Goal: Task Accomplishment & Management: Complete application form

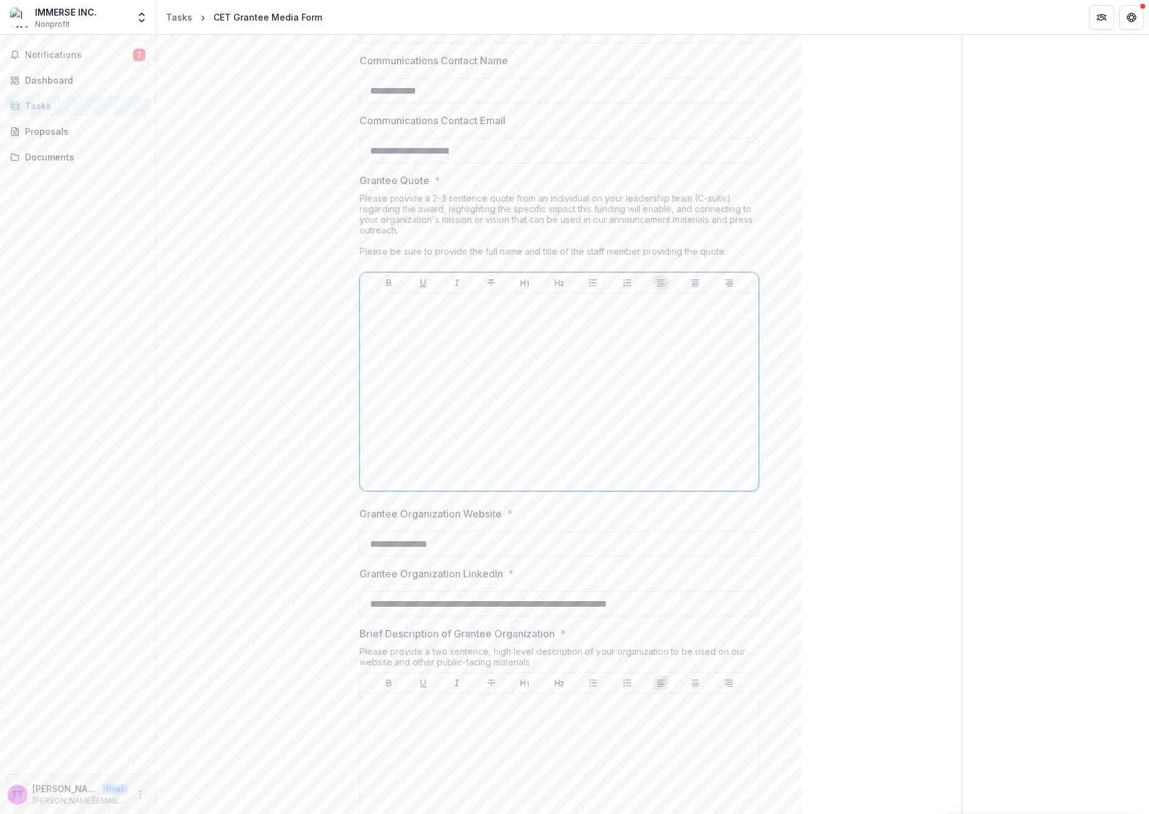
click at [519, 367] on div at bounding box center [559, 391] width 388 height 187
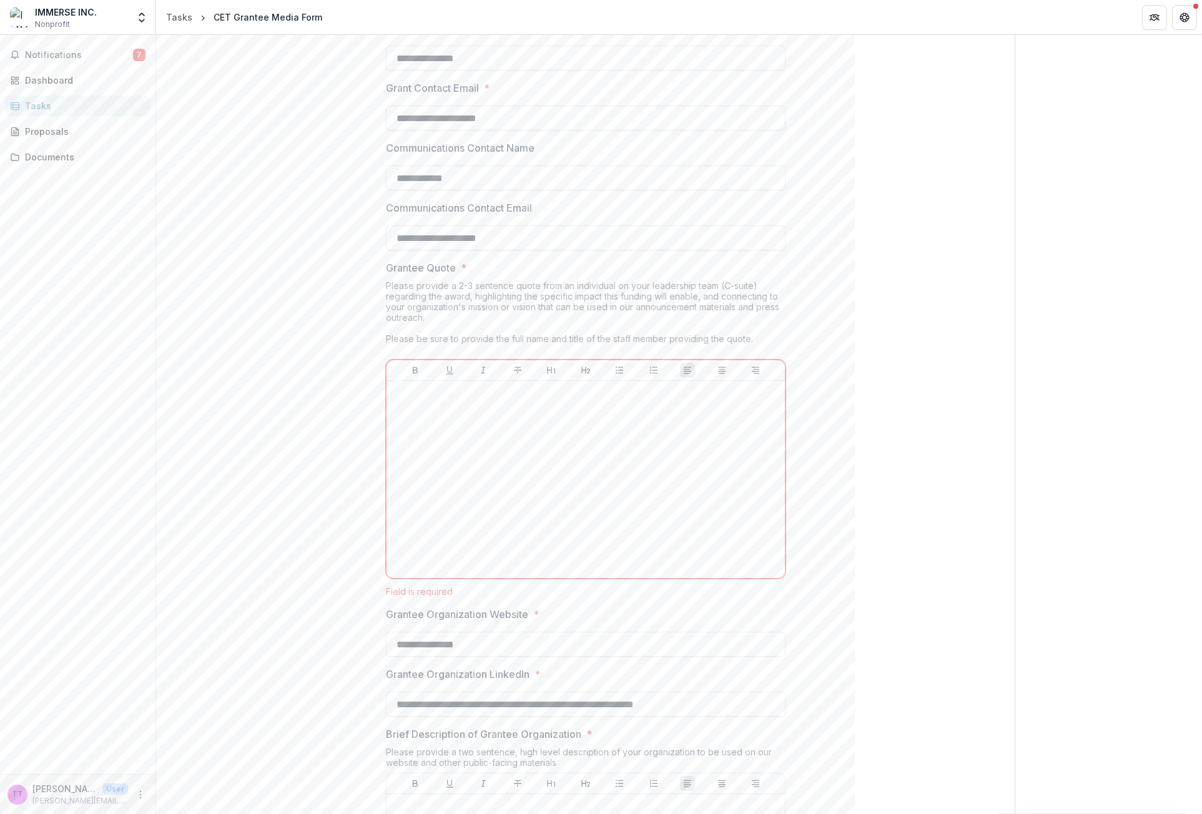
scroll to position [849, 0]
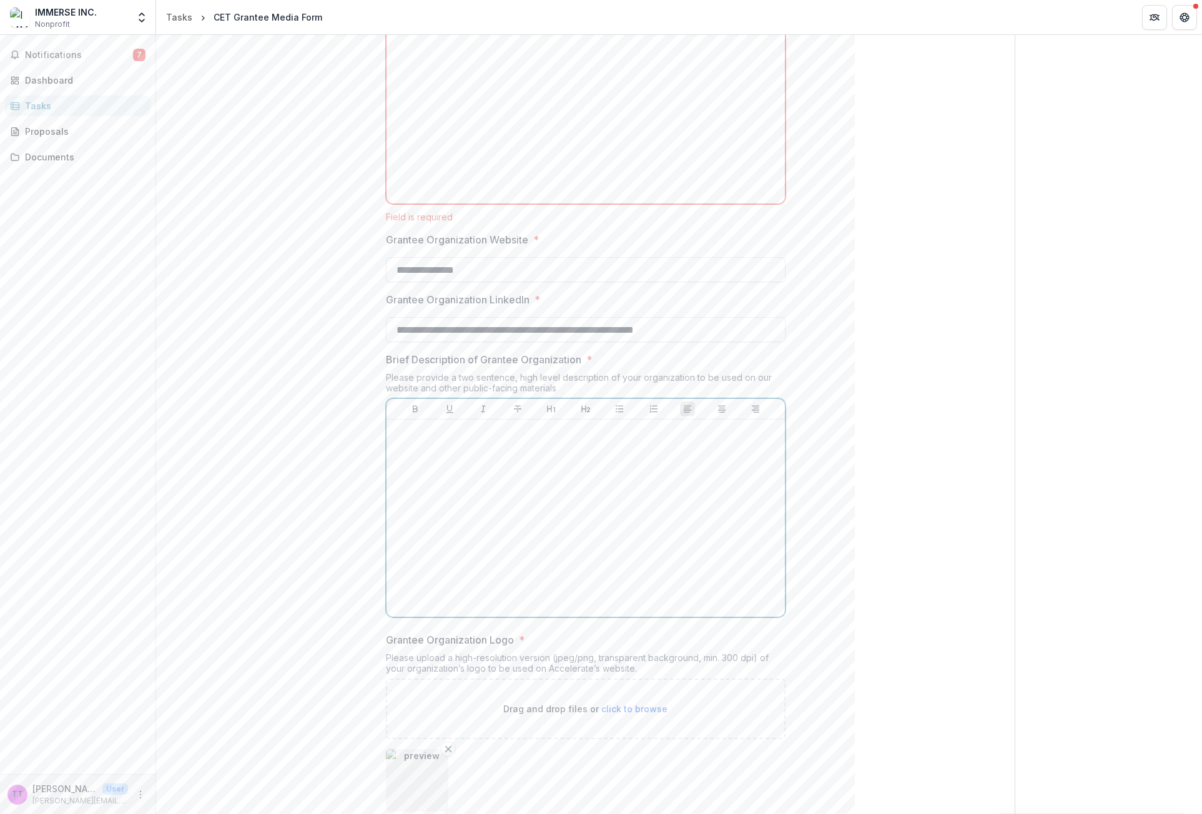
click at [468, 514] on div at bounding box center [585, 518] width 388 height 187
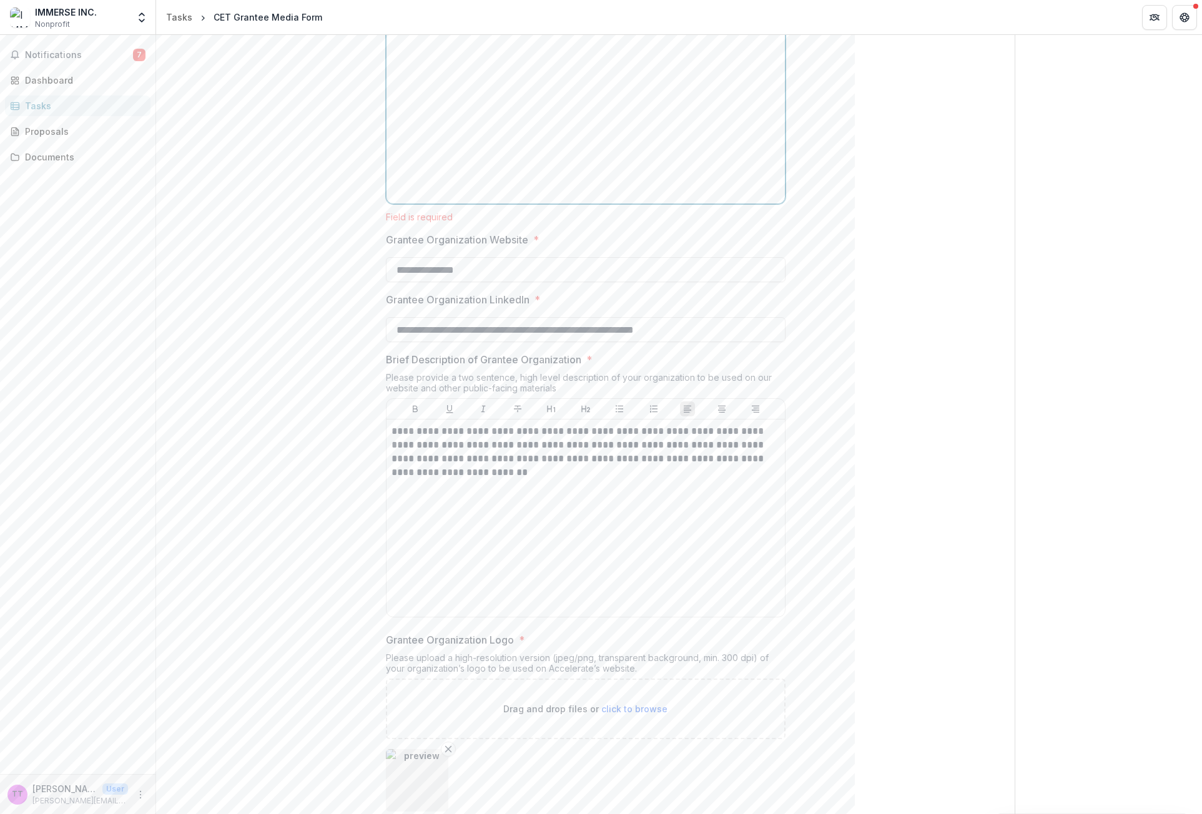
click at [413, 160] on div at bounding box center [585, 104] width 388 height 187
paste div
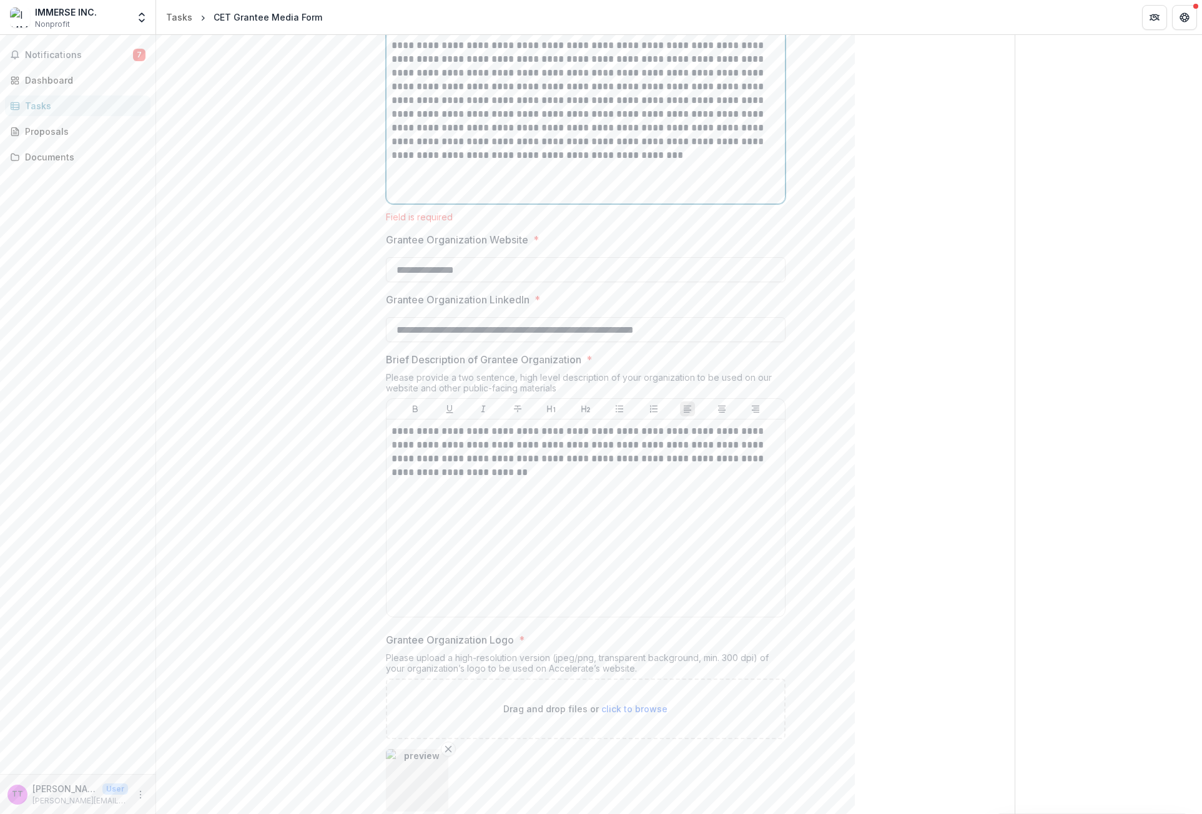
click at [707, 142] on p "**********" at bounding box center [585, 86] width 388 height 151
click at [704, 145] on p "**********" at bounding box center [585, 86] width 388 height 151
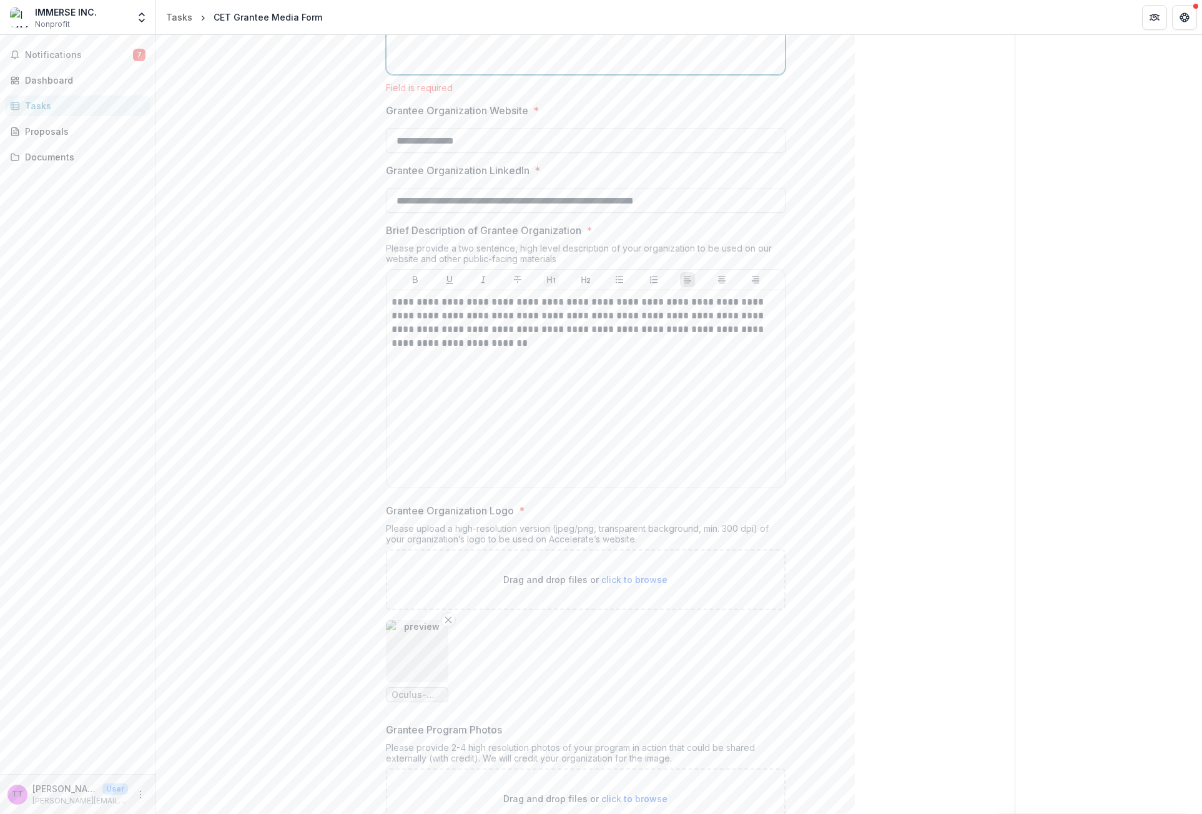
scroll to position [1161, 0]
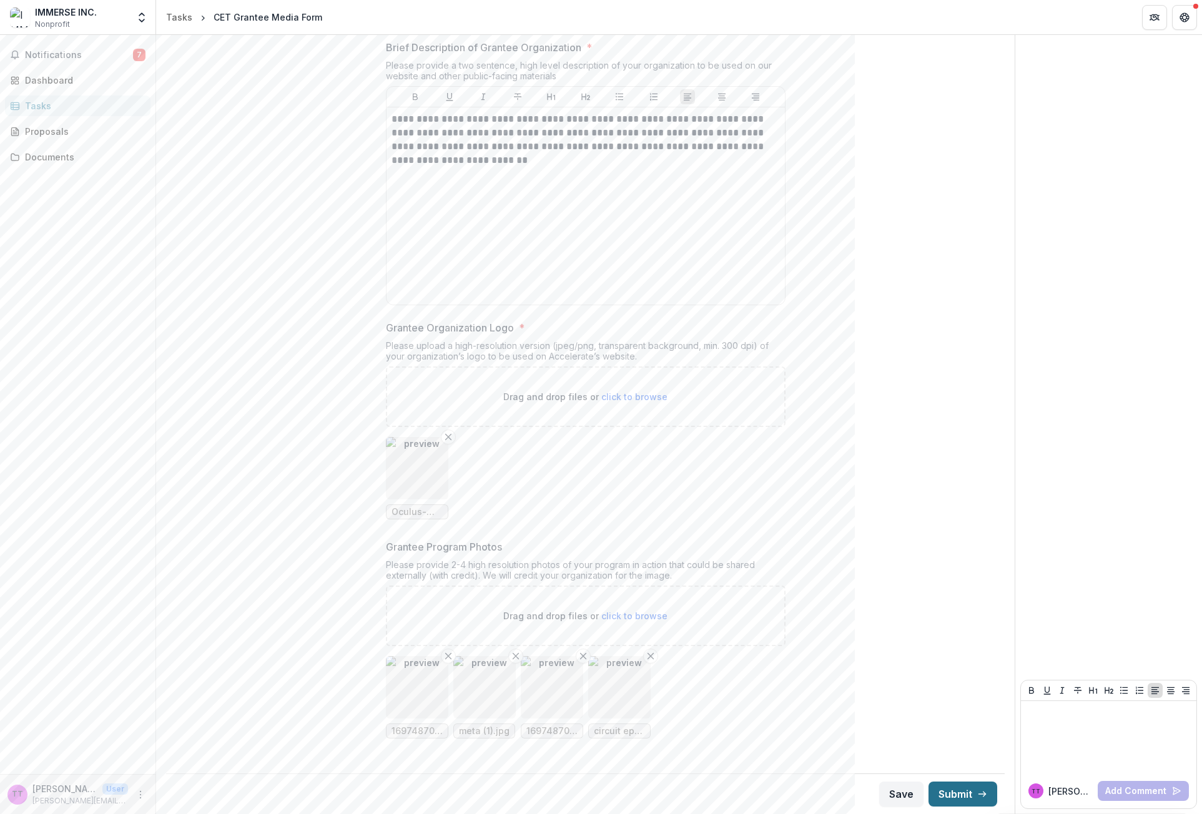
click at [961, 794] on button "Submit" at bounding box center [962, 794] width 69 height 25
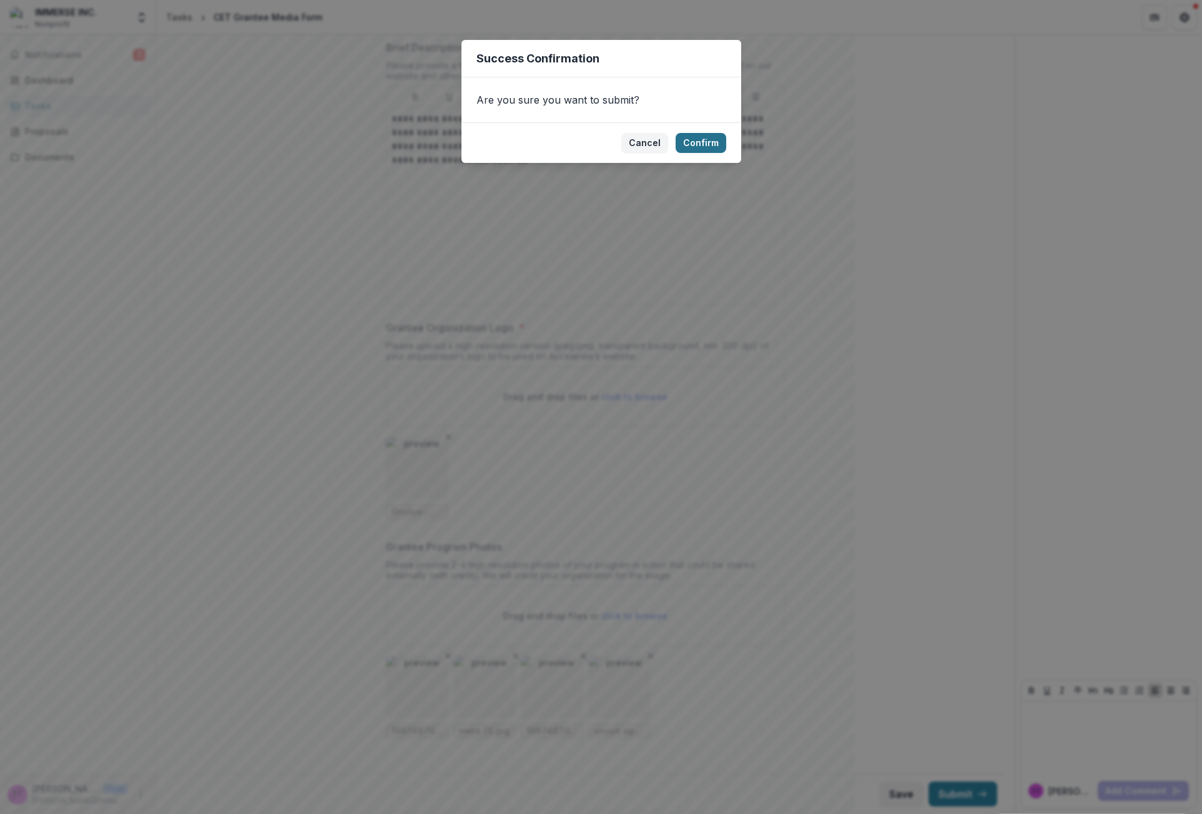
click at [713, 149] on button "Confirm" at bounding box center [700, 143] width 51 height 20
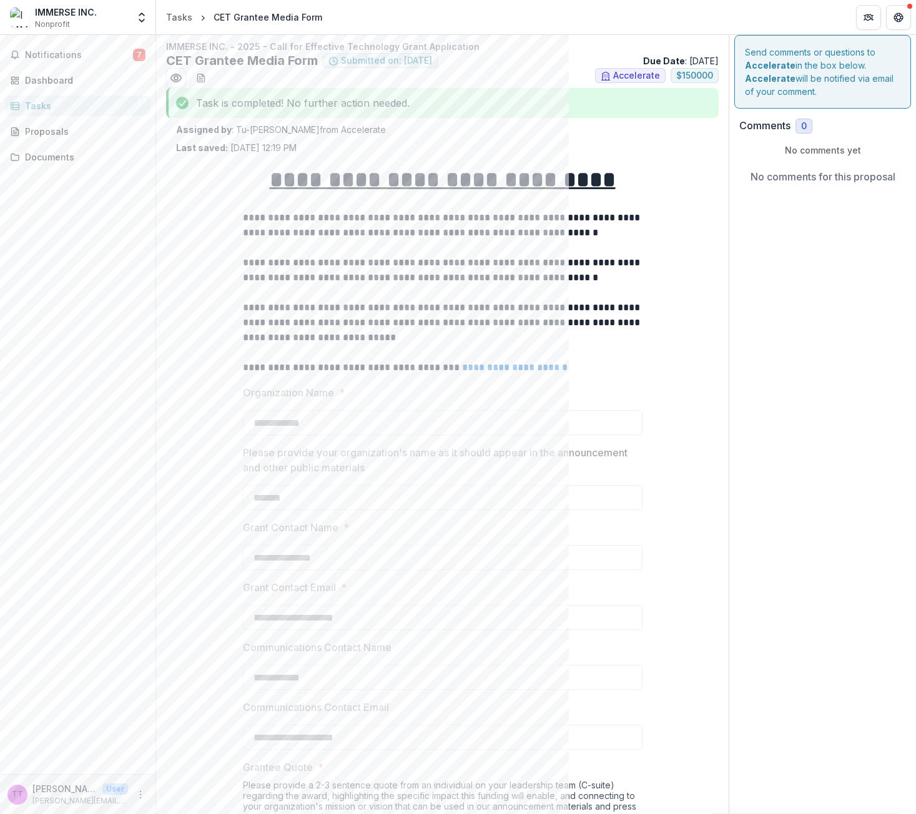
scroll to position [0, 0]
